Goal: Transaction & Acquisition: Purchase product/service

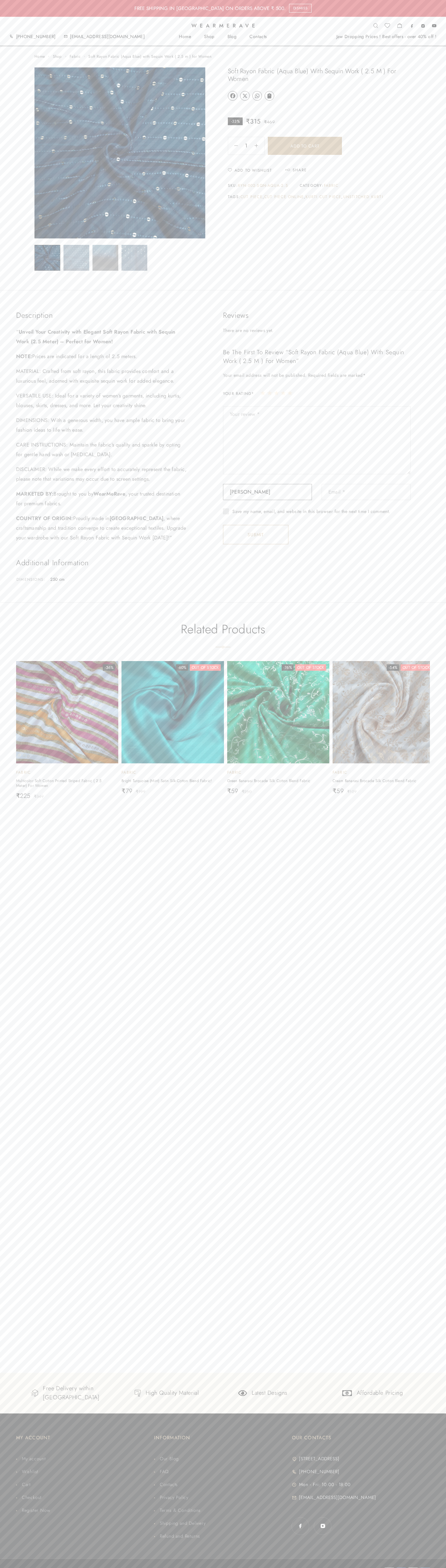
type input "Kaur Sneha"
click at [305, 146] on button "Add to cart" at bounding box center [305, 145] width 74 height 18
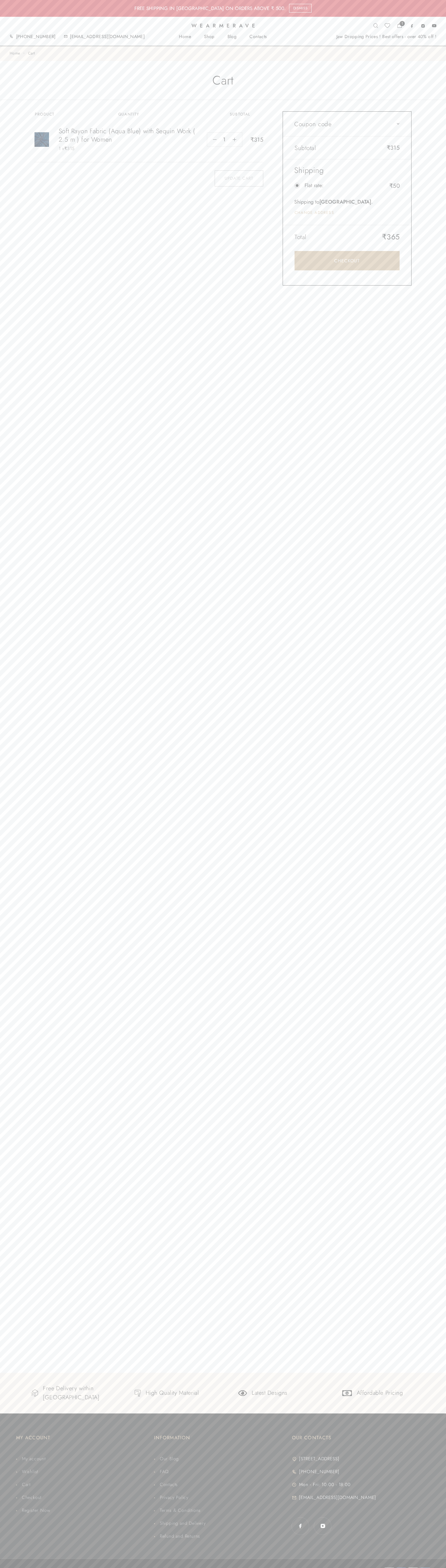
click at [347, 261] on link "Checkout" at bounding box center [347, 260] width 105 height 19
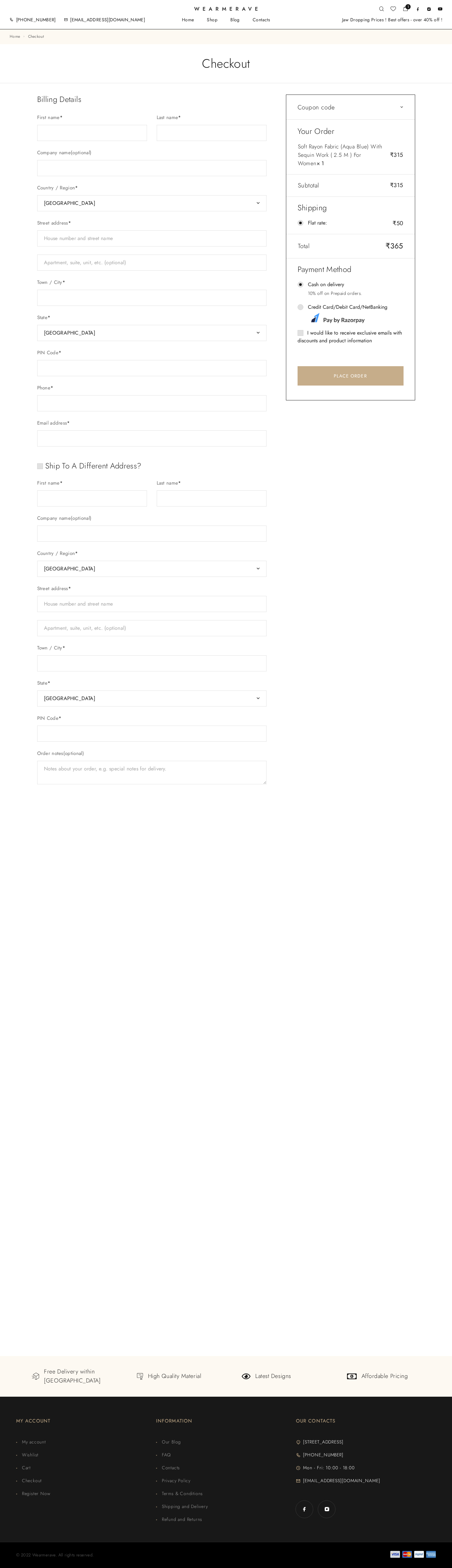
select select "GJ"
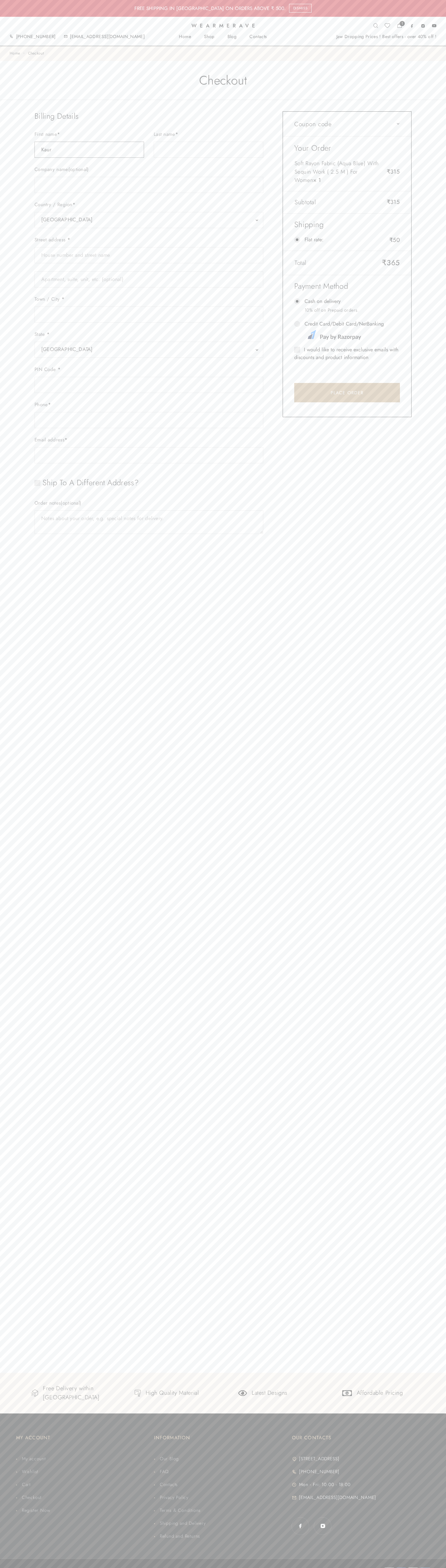
type input "Kaur"
type input "Sneha"
type input "Kaur Sneha"
type input "Unitech Signature Tower-II, Tower-B, Sector-15, Part-II Village Silokhera"
type input "First floor"
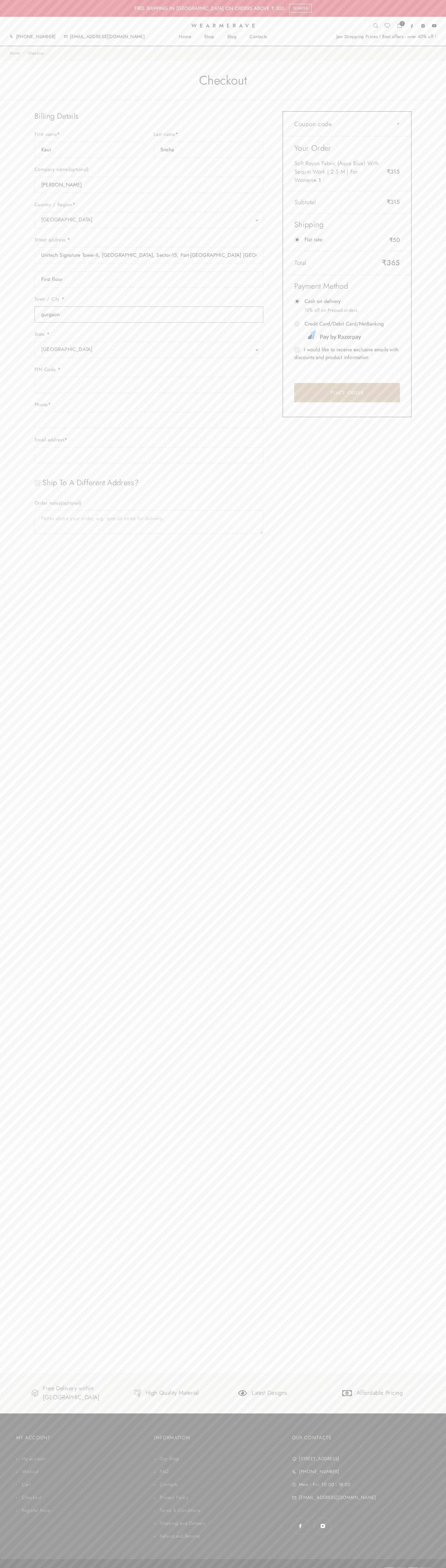
type input "gurgaon"
click at [149, 350] on span "Gujarat" at bounding box center [148, 350] width 215 height 9
select select "HR"
type input "122001"
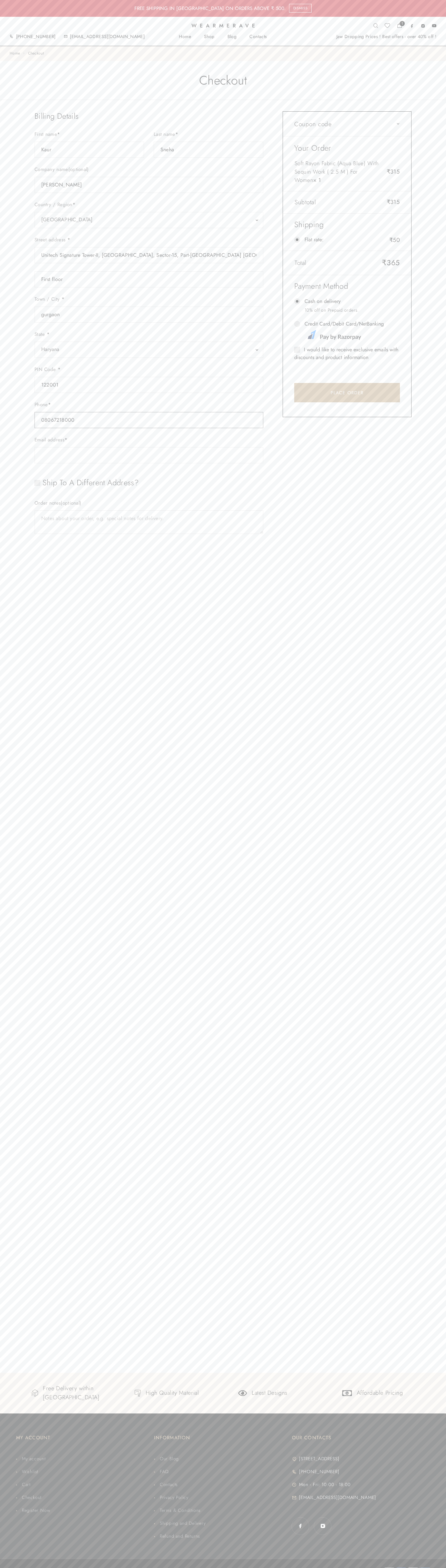
type input "08067218000"
type input "johnsmith010@storebotmail.joonix.net"
click at [297, 324] on input "Credit Card/Debit Card/NetBanking" at bounding box center [298, 324] width 6 height 6
radio input "true"
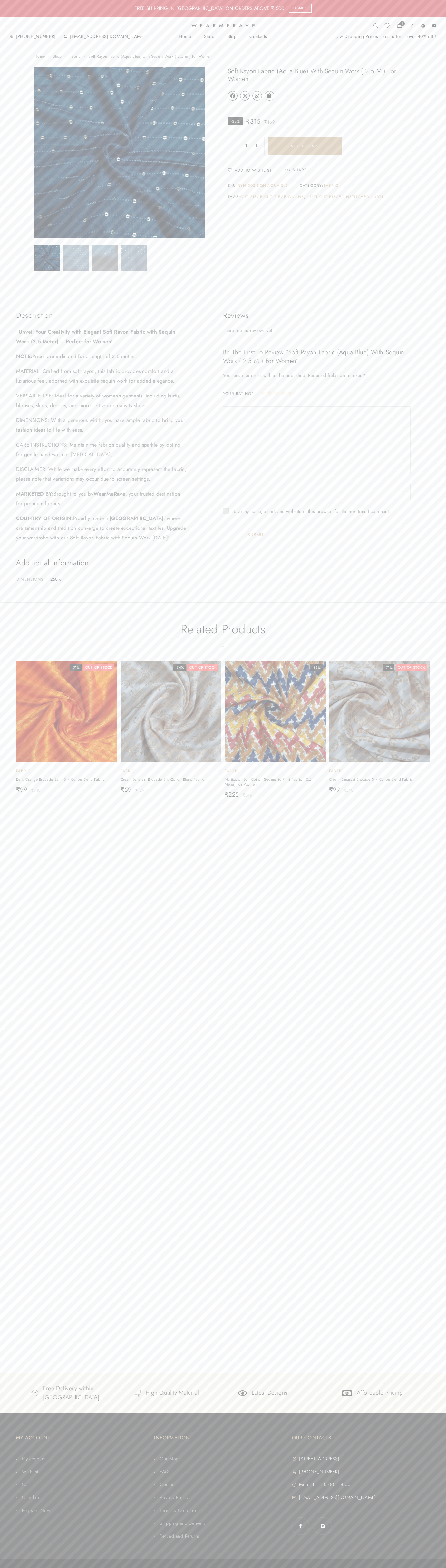
click at [245, 96] on icon at bounding box center [245, 96] width 5 height 5
